Goal: Transaction & Acquisition: Purchase product/service

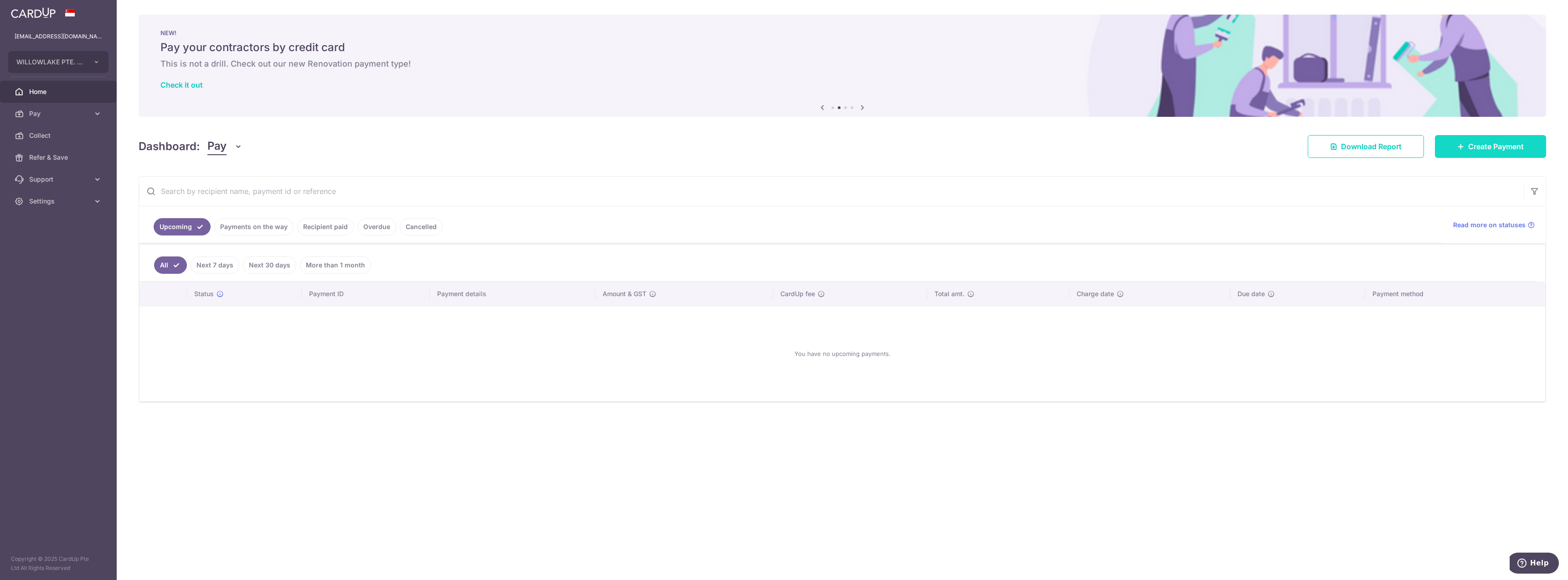
click at [1477, 157] on link "Create Payment" at bounding box center [1490, 146] width 111 height 23
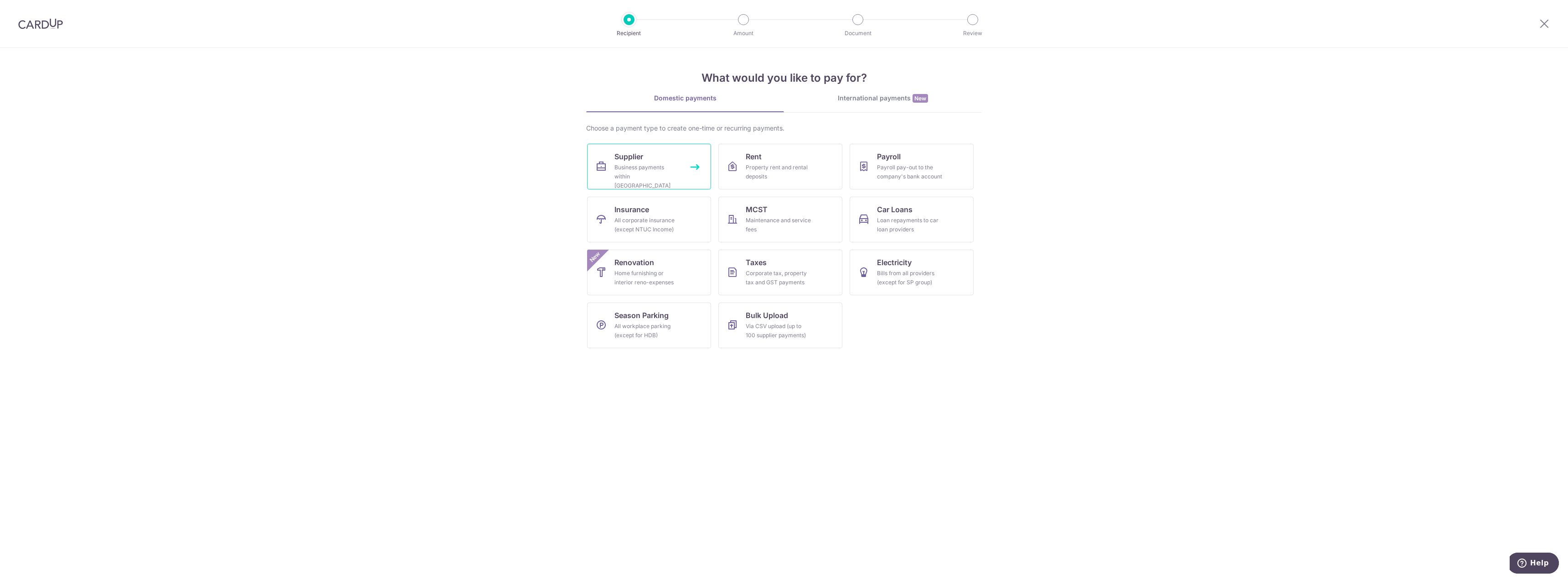
click at [645, 161] on link "Supplier Business payments within Singapore" at bounding box center [649, 166] width 124 height 45
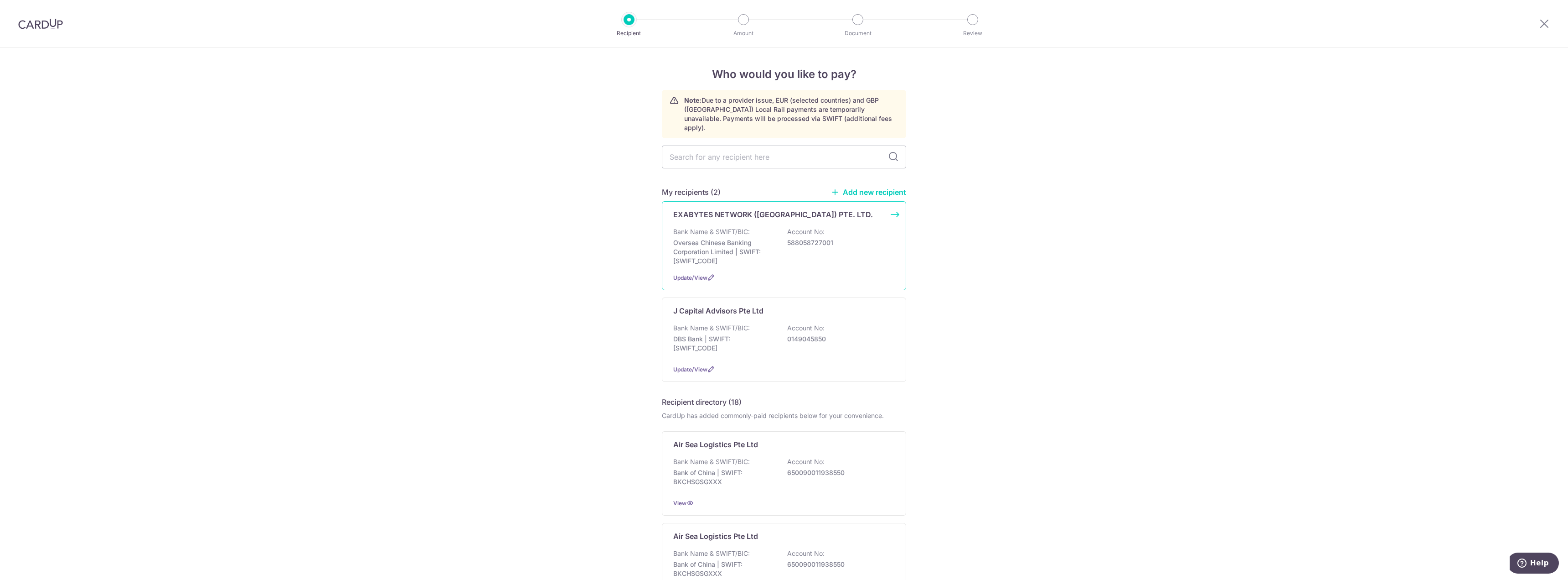
click at [753, 215] on div "EXABYTES NETWORK ([GEOGRAPHIC_DATA]) PTE. LTD. Bank Name & SWIFT/BIC: Oversea C…" at bounding box center [784, 246] width 245 height 89
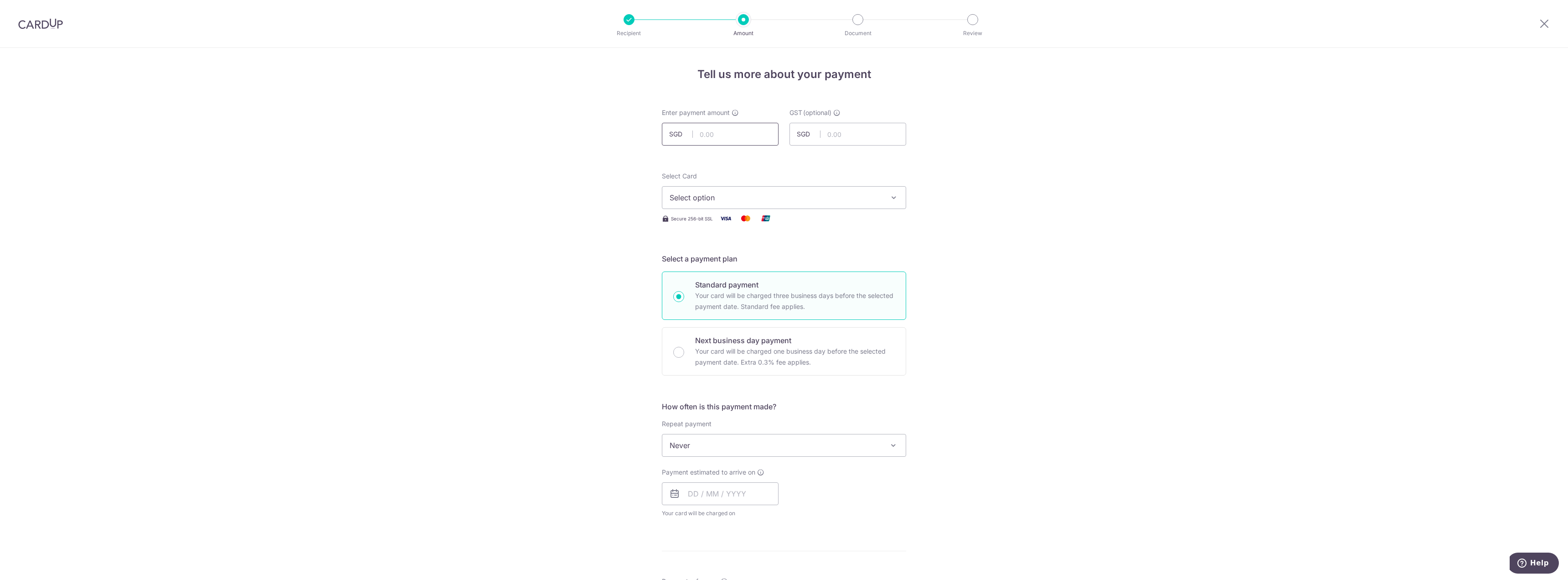
click at [728, 139] on input "text" at bounding box center [720, 133] width 117 height 23
click at [919, 168] on div "Tell us more about your payment Enter payment amount SGD 299.64 299.64 GST (opt…" at bounding box center [784, 490] width 1568 height 886
click at [811, 192] on span "Select option" at bounding box center [776, 198] width 213 height 11
click at [815, 253] on link "**** 4695" at bounding box center [784, 263] width 244 height 22
drag, startPoint x: 731, startPoint y: 135, endPoint x: 741, endPoint y: 168, distance: 34.5
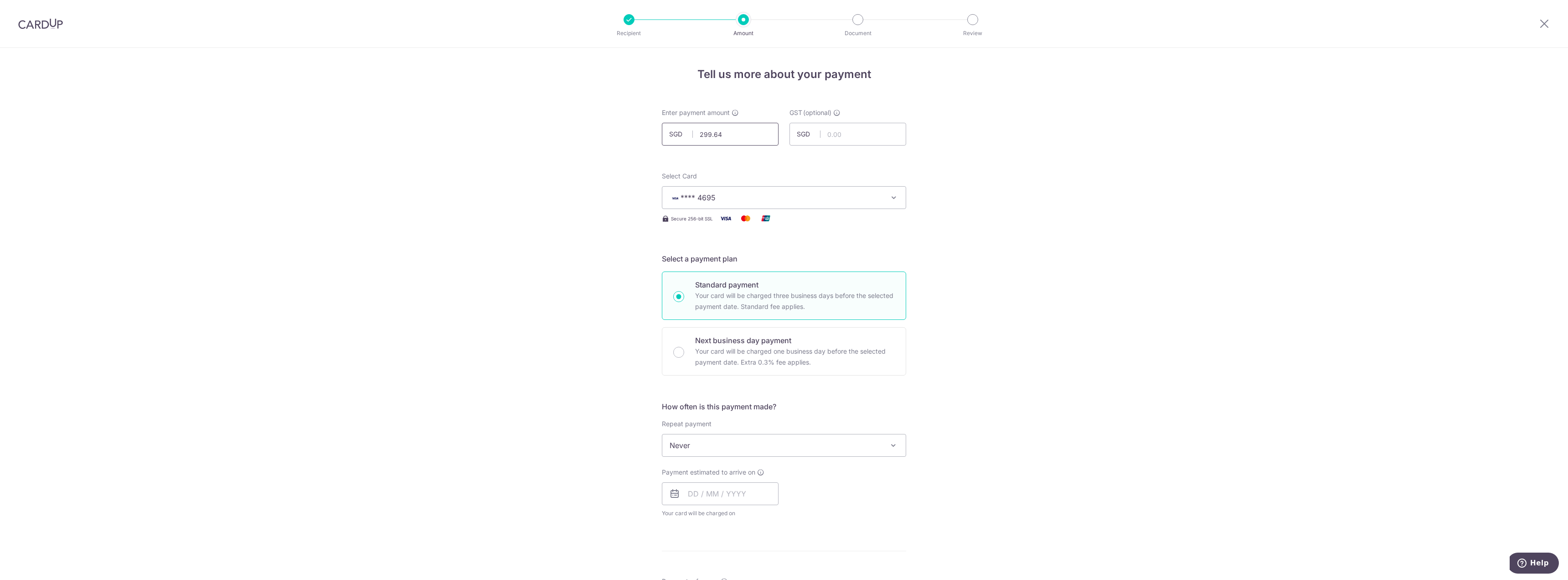
click at [631, 124] on div "Tell us more about your payment Enter payment amount SGD 299.64 299.64 GST (opt…" at bounding box center [784, 490] width 1568 height 886
click at [818, 136] on span "SGD" at bounding box center [808, 133] width 24 height 9
type input "274.90"
click at [826, 137] on input "text" at bounding box center [847, 133] width 117 height 23
type input "24.74"
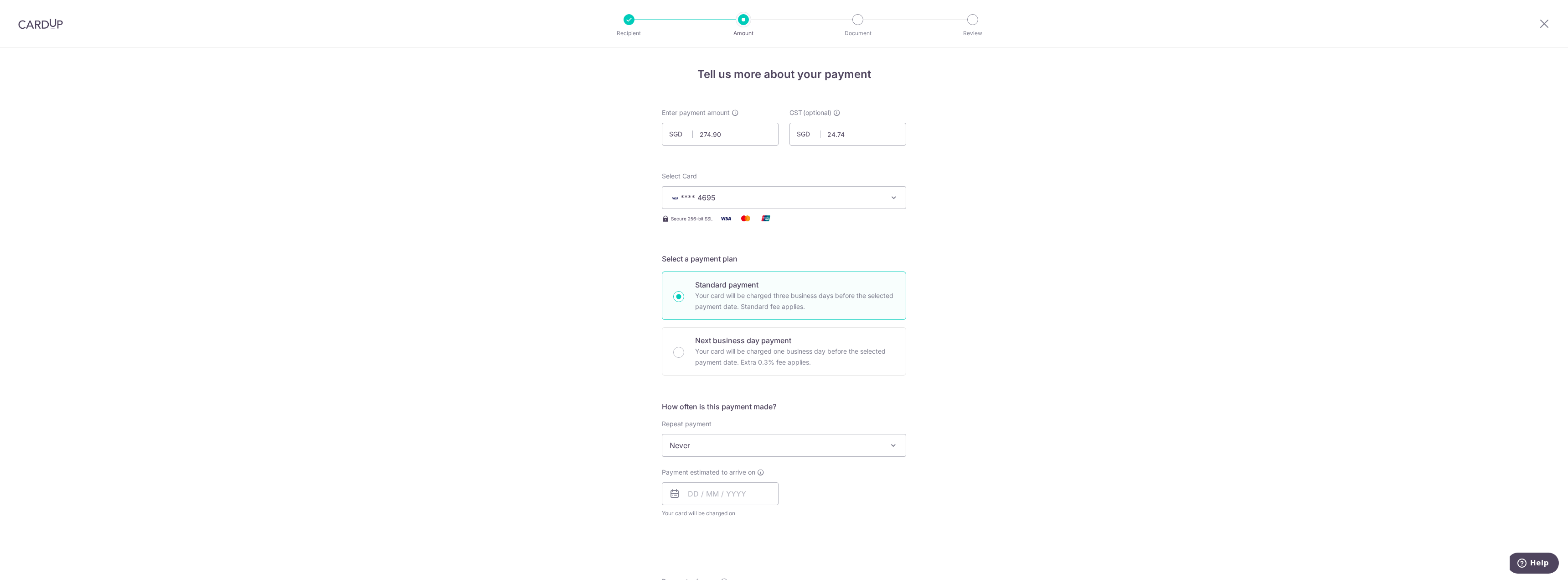
click at [984, 208] on div "Tell us more about your payment Enter payment amount SGD 274.90 274.90 GST (opt…" at bounding box center [784, 490] width 1568 height 886
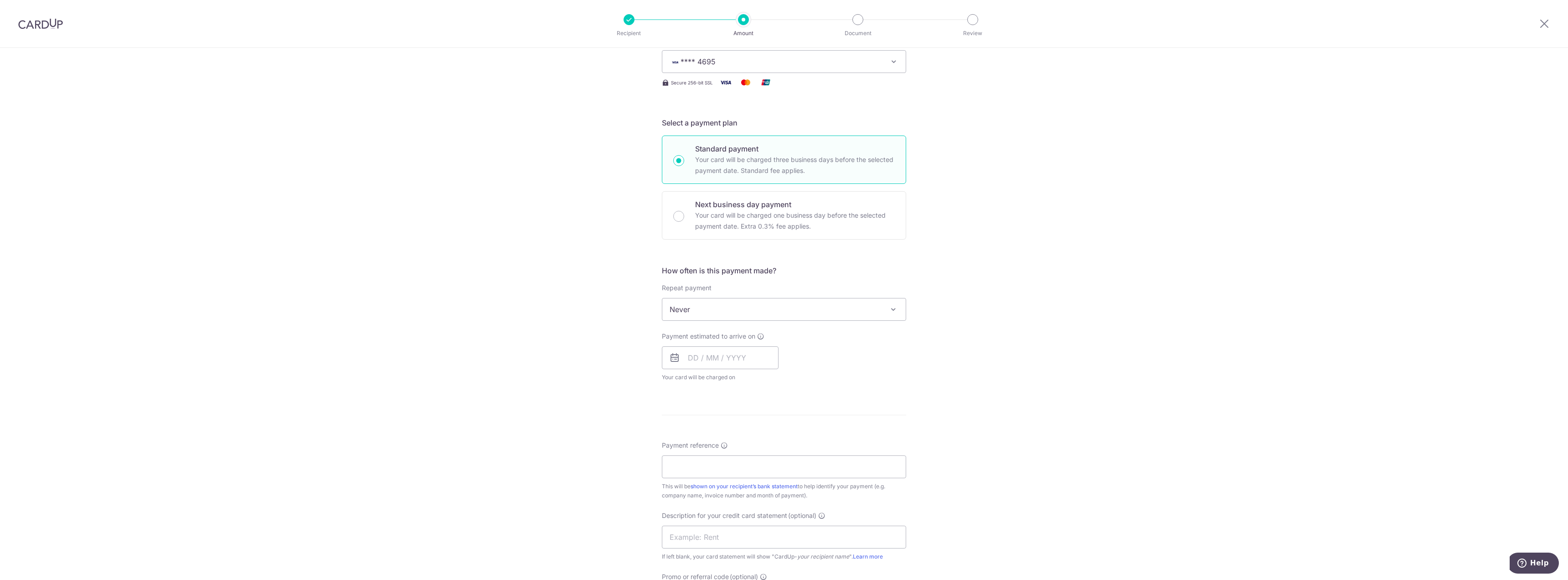
scroll to position [183, 0]
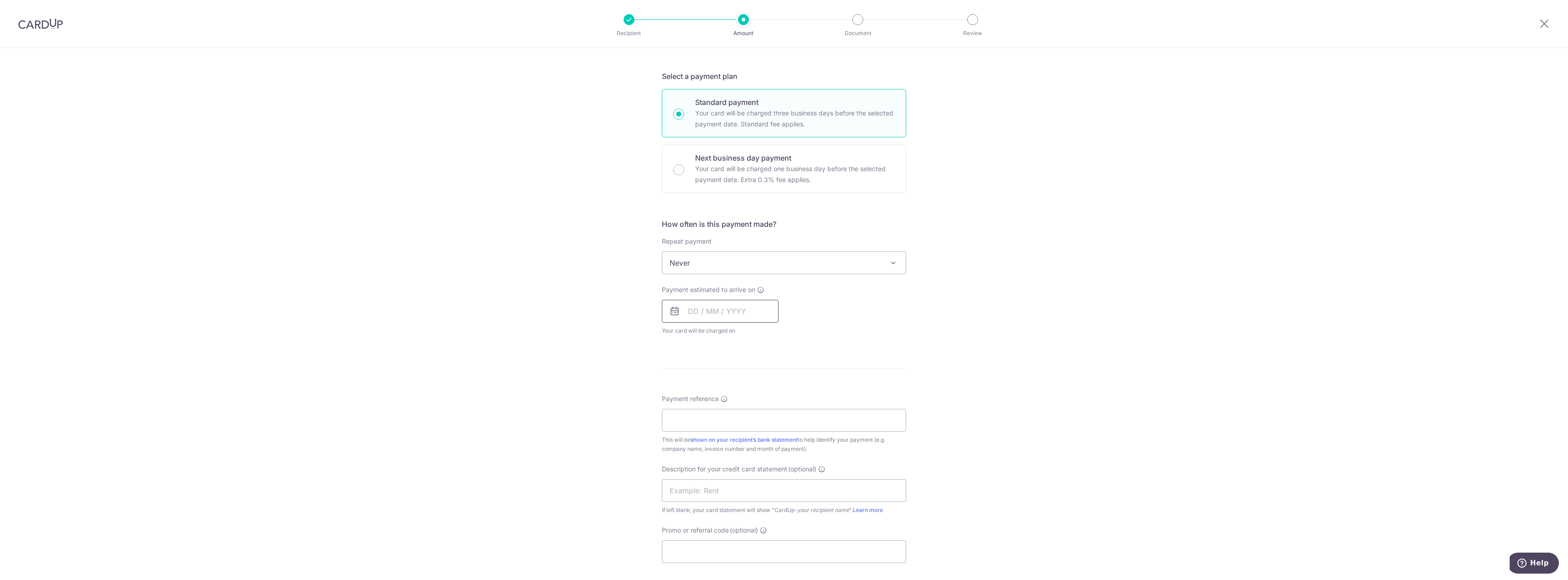
click at [744, 304] on input "text" at bounding box center [720, 311] width 117 height 23
click at [753, 393] on link "11" at bounding box center [753, 394] width 14 height 14
type input "11/09/2025"
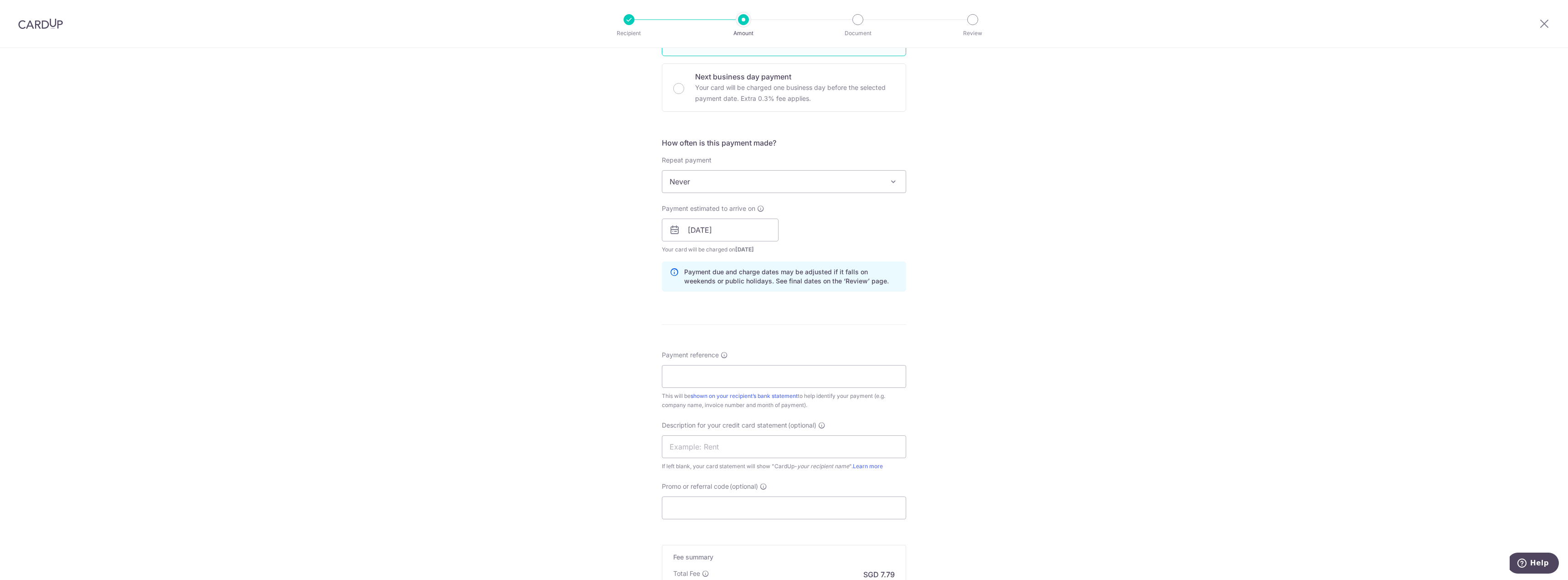
scroll to position [319, 0]
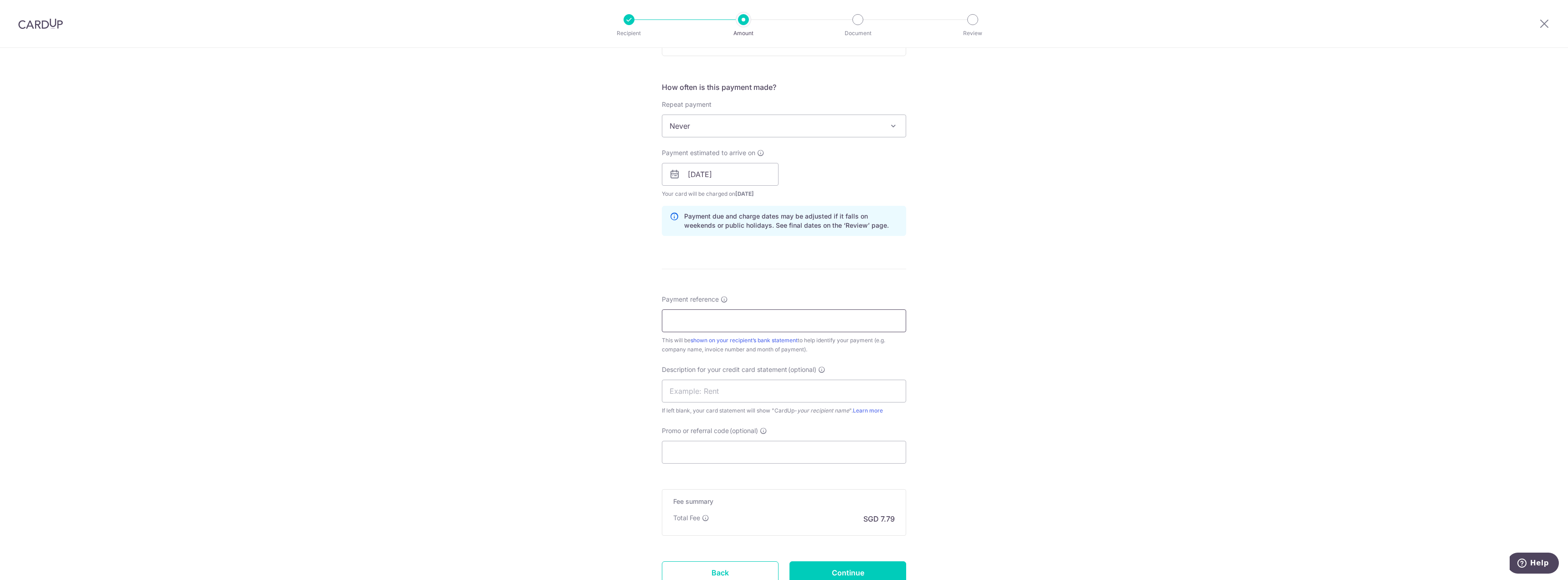
click at [770, 328] on input "Payment reference" at bounding box center [784, 320] width 245 height 23
click at [796, 316] on input "Payment reference" at bounding box center [784, 320] width 245 height 23
paste input "#6348415"
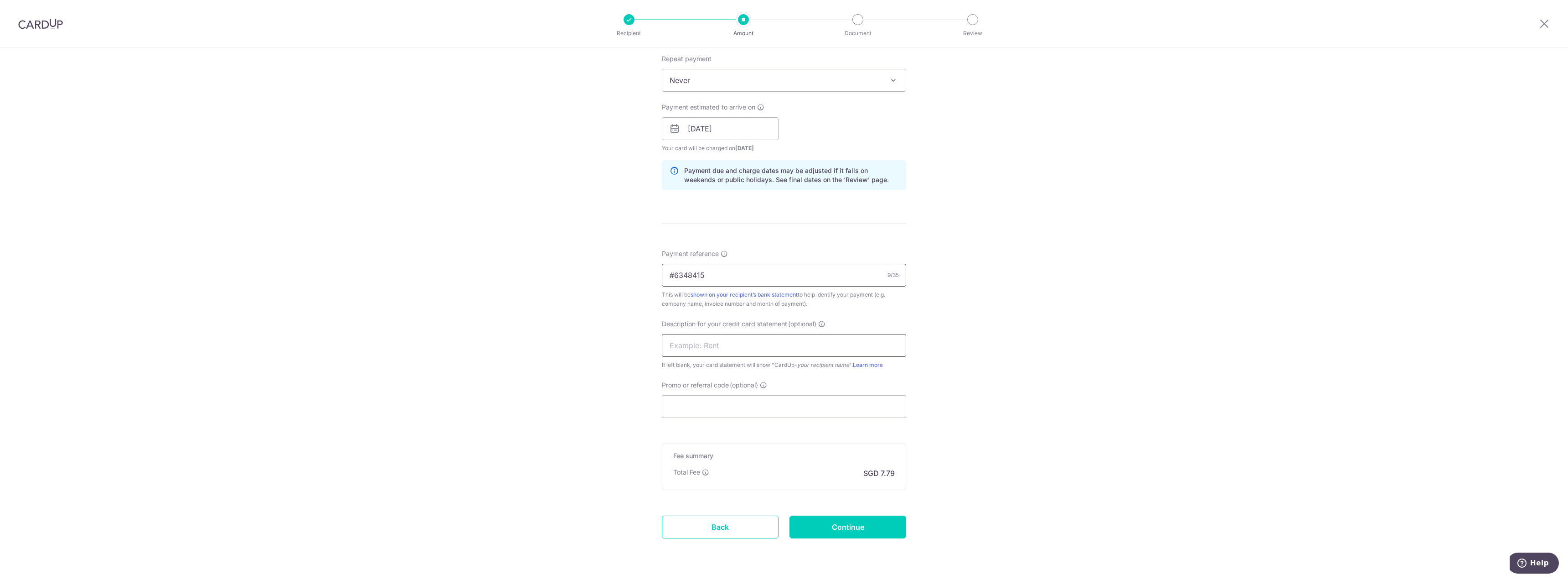
type input "#6348415"
click at [798, 350] on input "text" at bounding box center [784, 345] width 245 height 23
type input "Domain renewal"
click at [981, 443] on div "Tell us more about your payment Enter payment amount SGD 274.90 274.90 GST (opt…" at bounding box center [784, 145] width 1568 height 923
click at [859, 526] on input "Continue" at bounding box center [847, 527] width 117 height 23
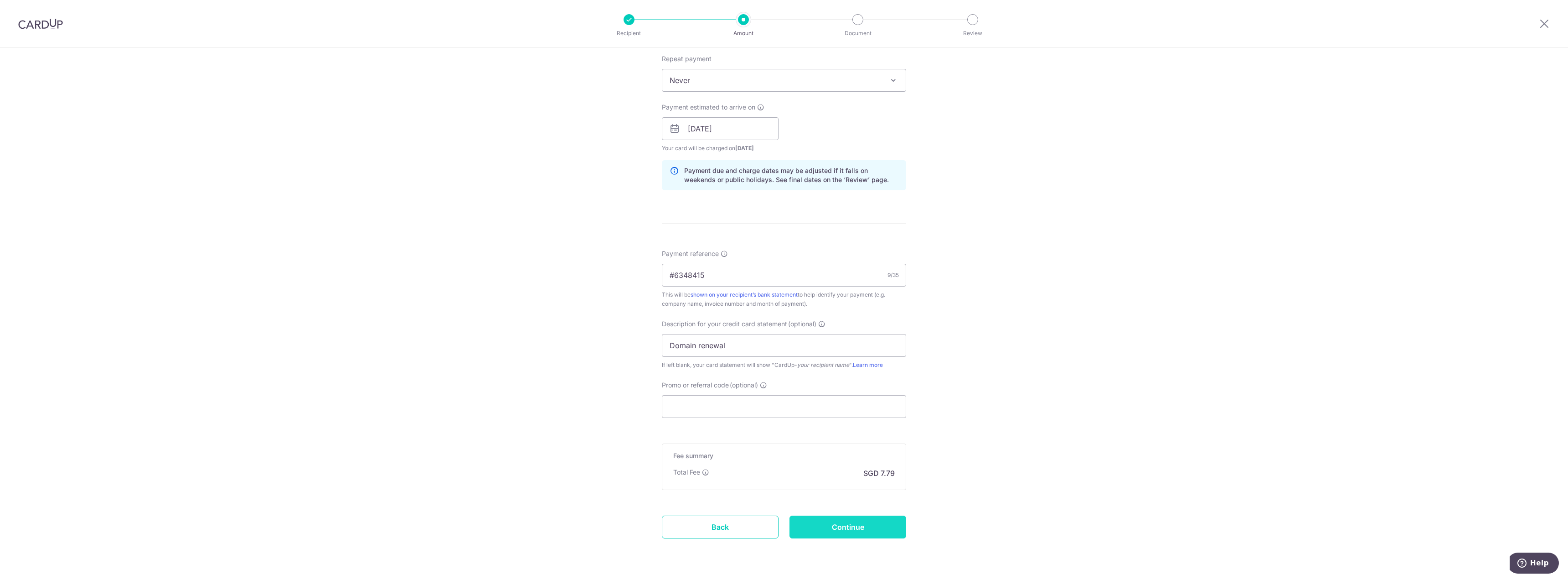
type input "Create Schedule"
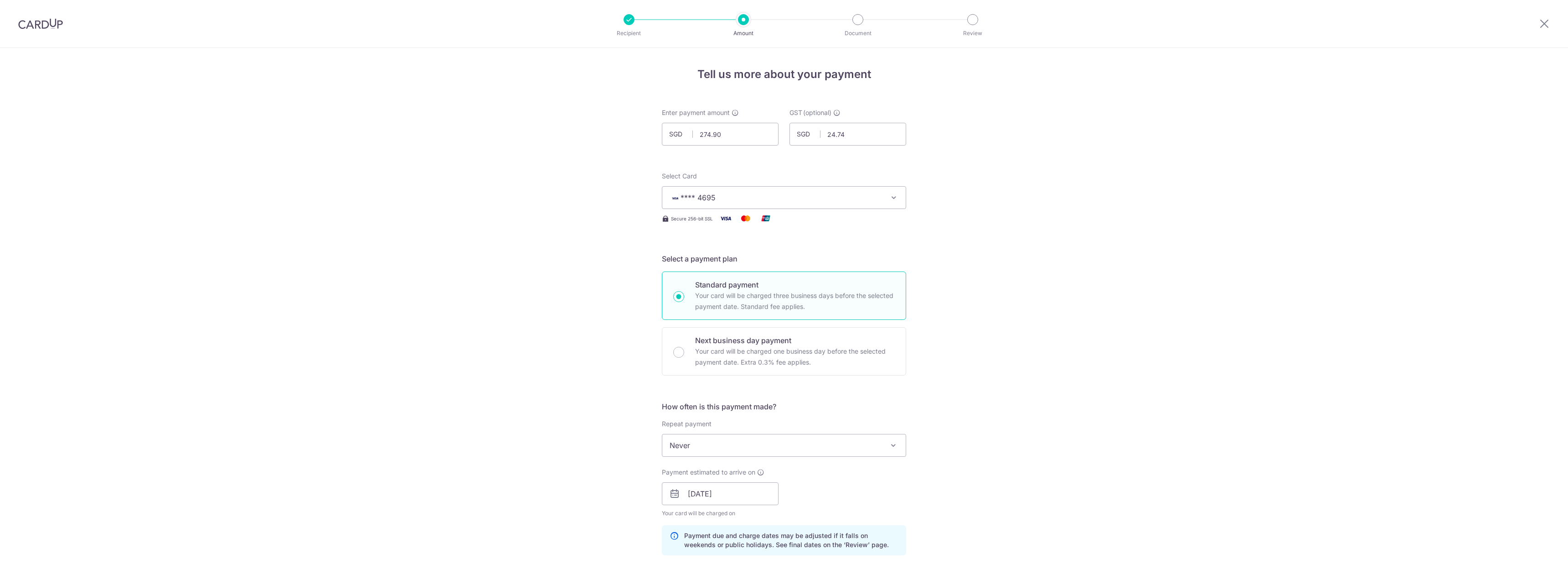
scroll to position [404, 0]
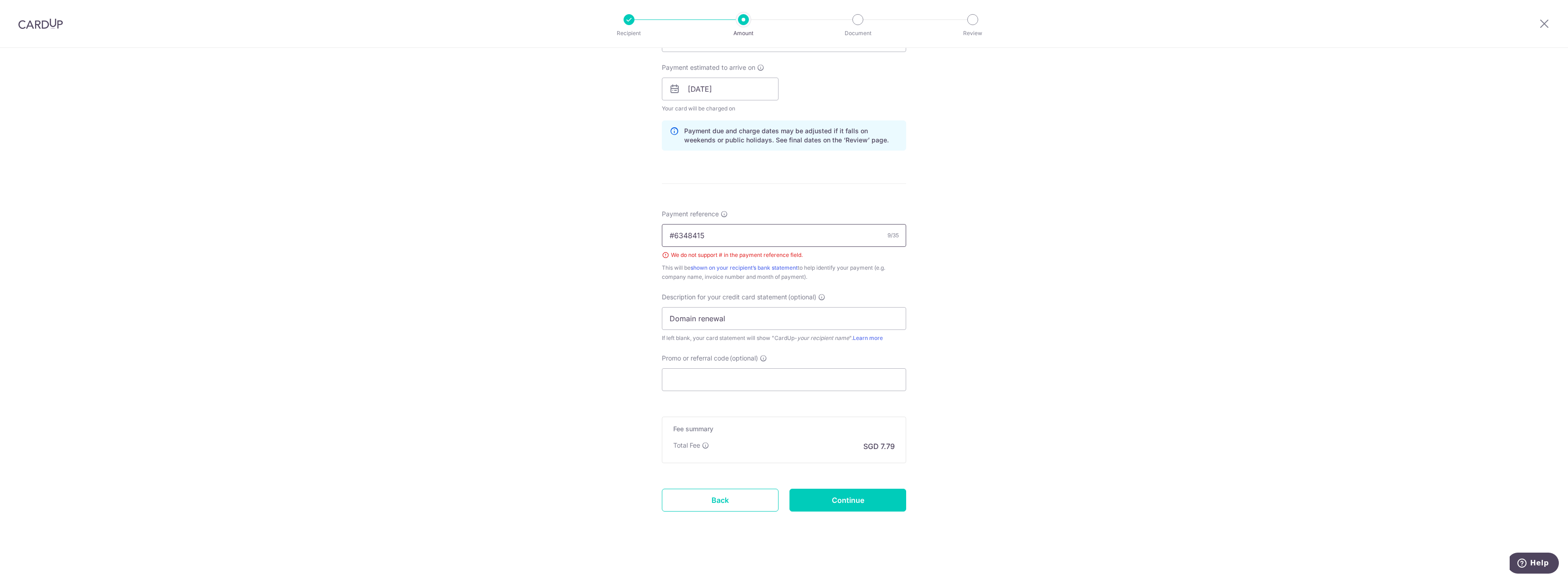
click at [675, 239] on input "#6348415" at bounding box center [784, 235] width 245 height 23
type input "6348415"
click at [865, 510] on input "Continue" at bounding box center [847, 500] width 117 height 23
type input "Create Schedule"
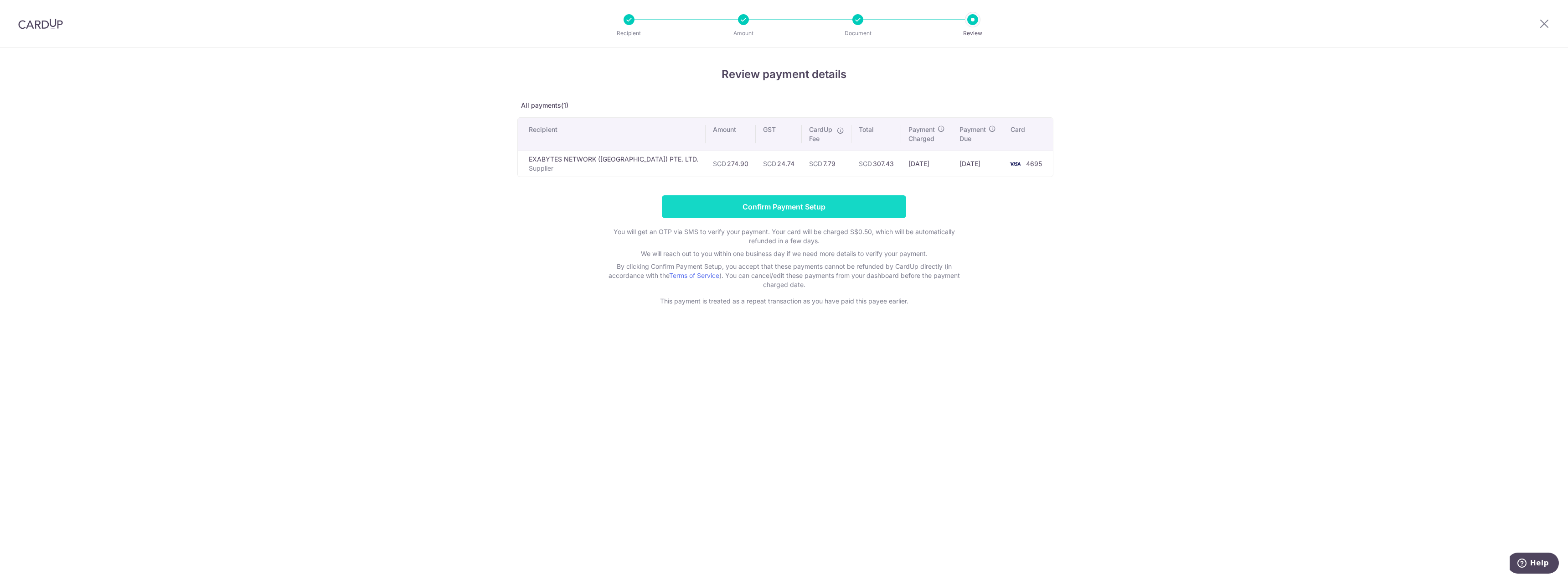
click at [745, 202] on input "Confirm Payment Setup" at bounding box center [784, 207] width 245 height 23
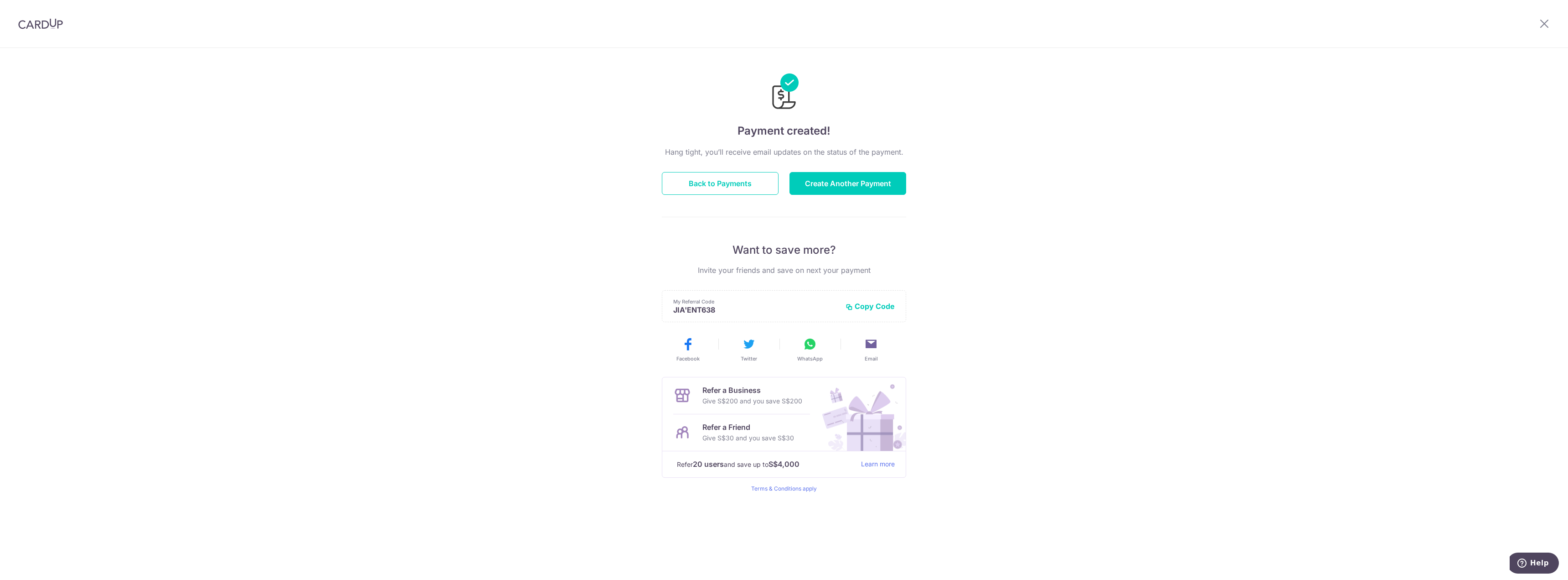
click at [719, 172] on div "Hang tight, you’ll receive email updates on the status of the payment. Back to …" at bounding box center [784, 319] width 245 height 346
click at [727, 193] on button "Back to Payments" at bounding box center [720, 183] width 117 height 23
